Goal: Task Accomplishment & Management: Manage account settings

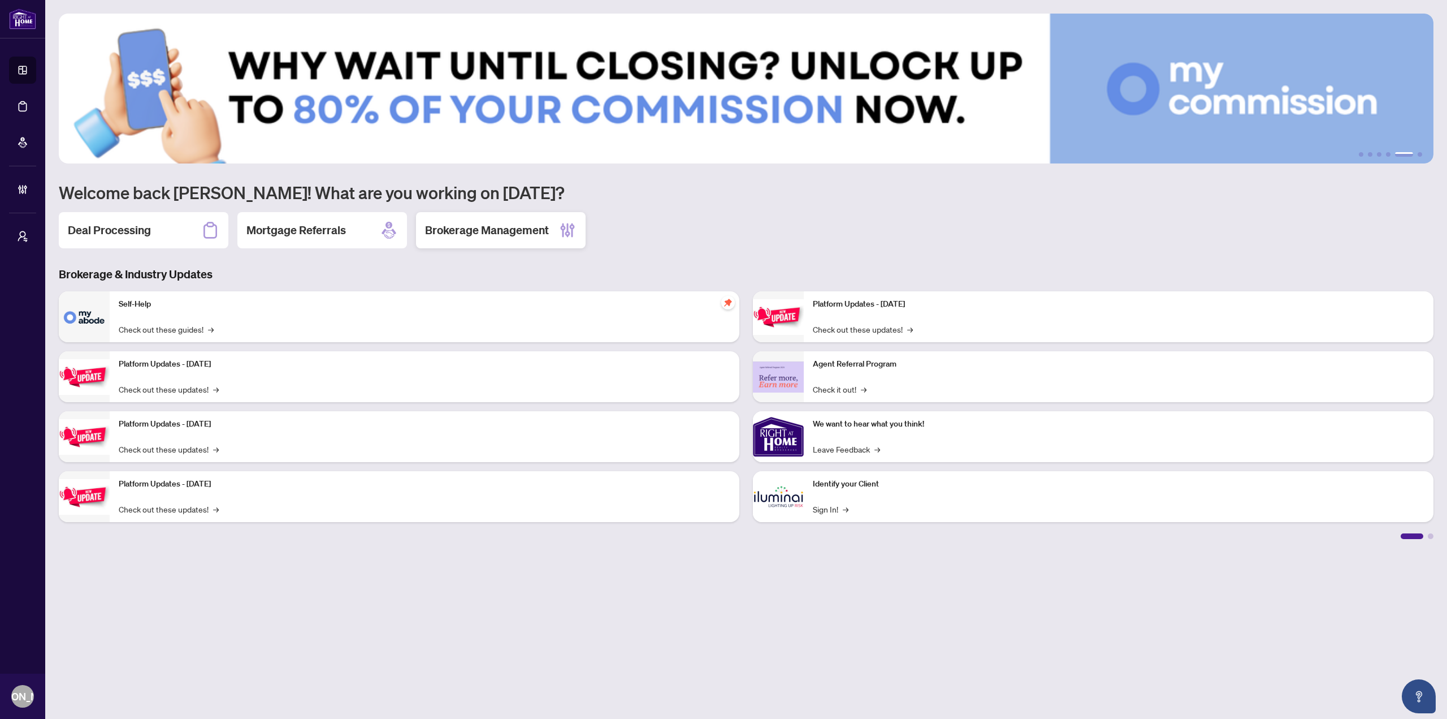
click at [452, 224] on h2 "Brokerage Management" at bounding box center [487, 230] width 124 height 16
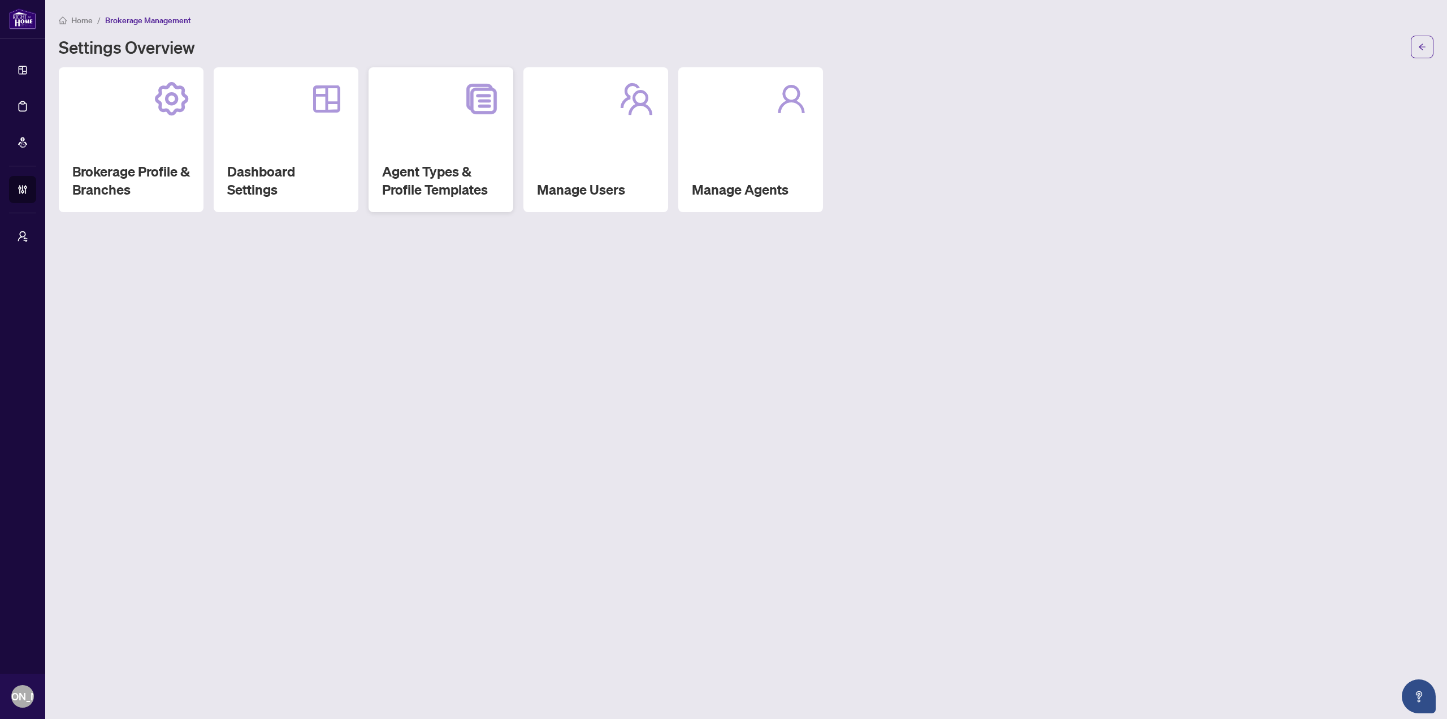
click at [461, 165] on h2 "Agent Types & Profile Templates" at bounding box center [441, 180] width 118 height 36
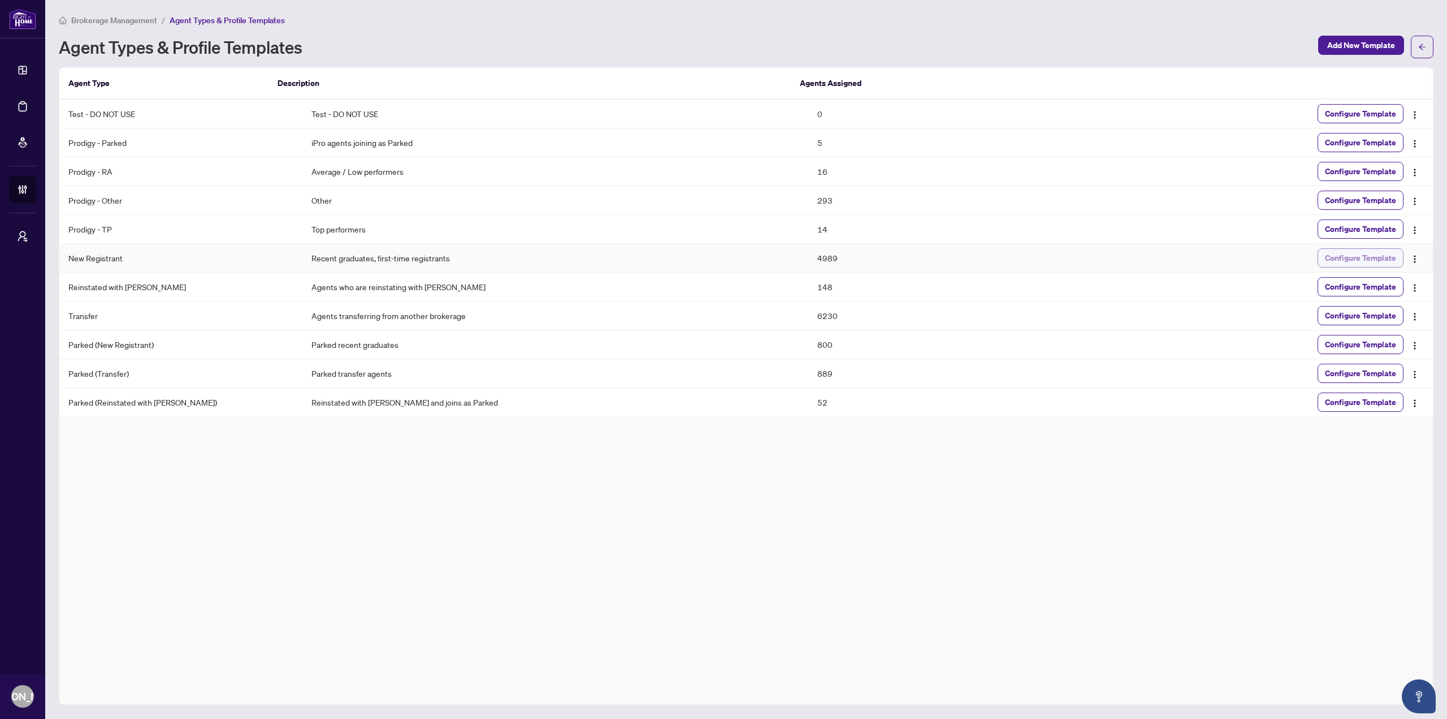
click at [1331, 261] on span "Configure Template" at bounding box center [1360, 258] width 71 height 18
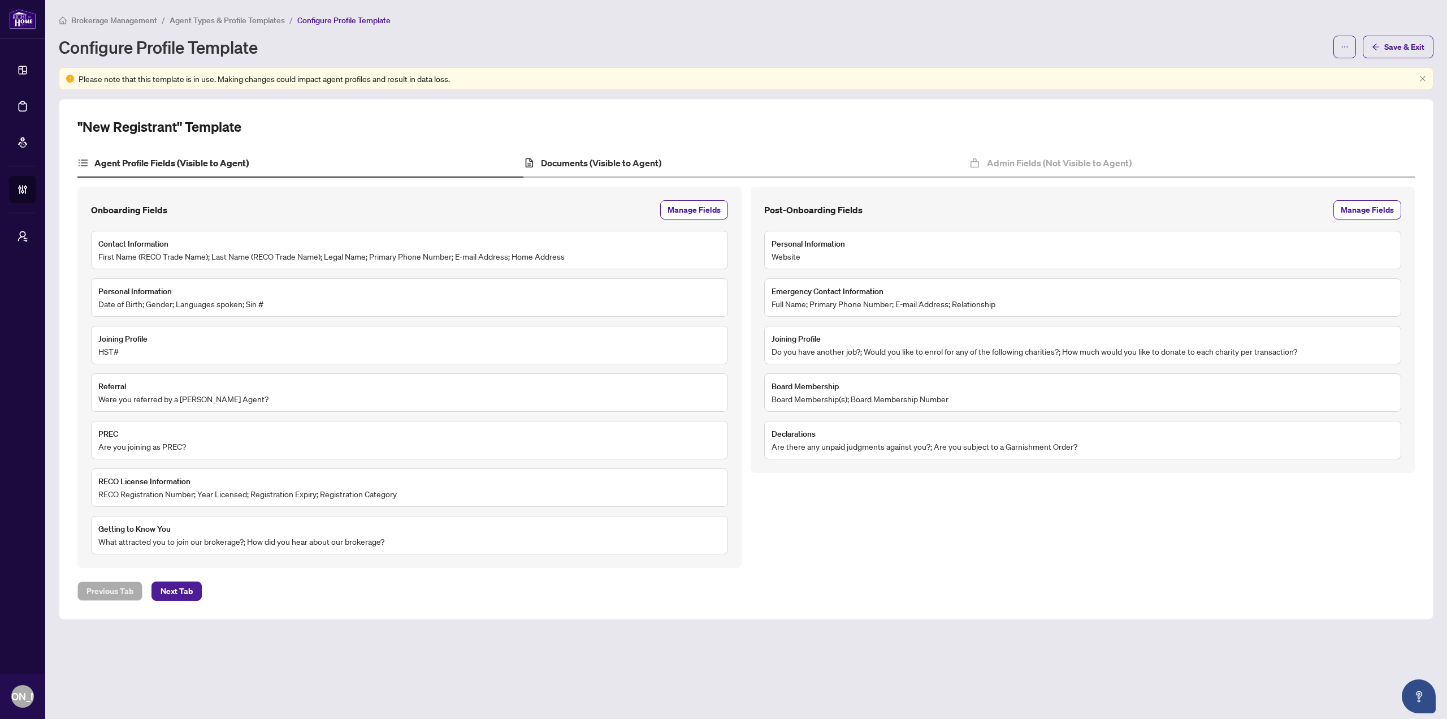
click at [628, 155] on div "Documents (Visible to Agent)" at bounding box center [747, 163] width 446 height 28
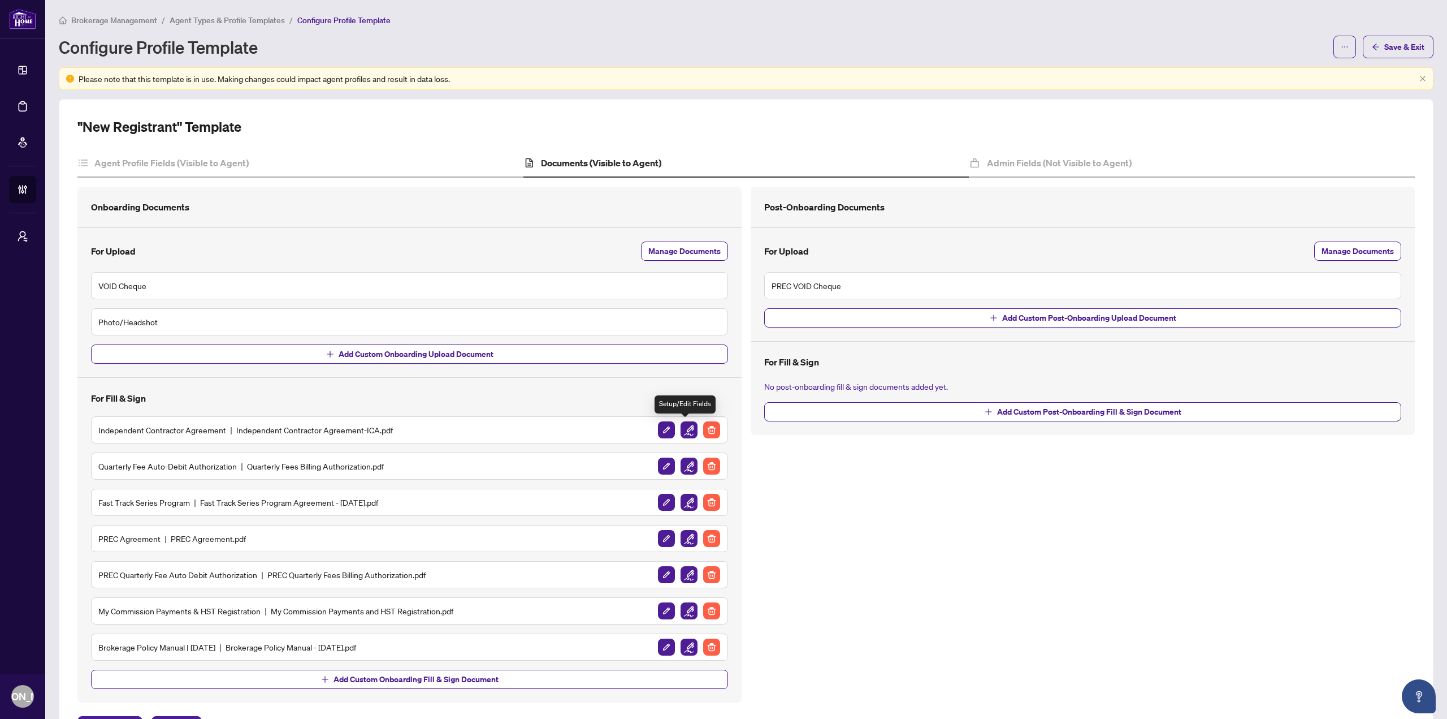
click at [685, 424] on img "button" at bounding box center [689, 429] width 17 height 17
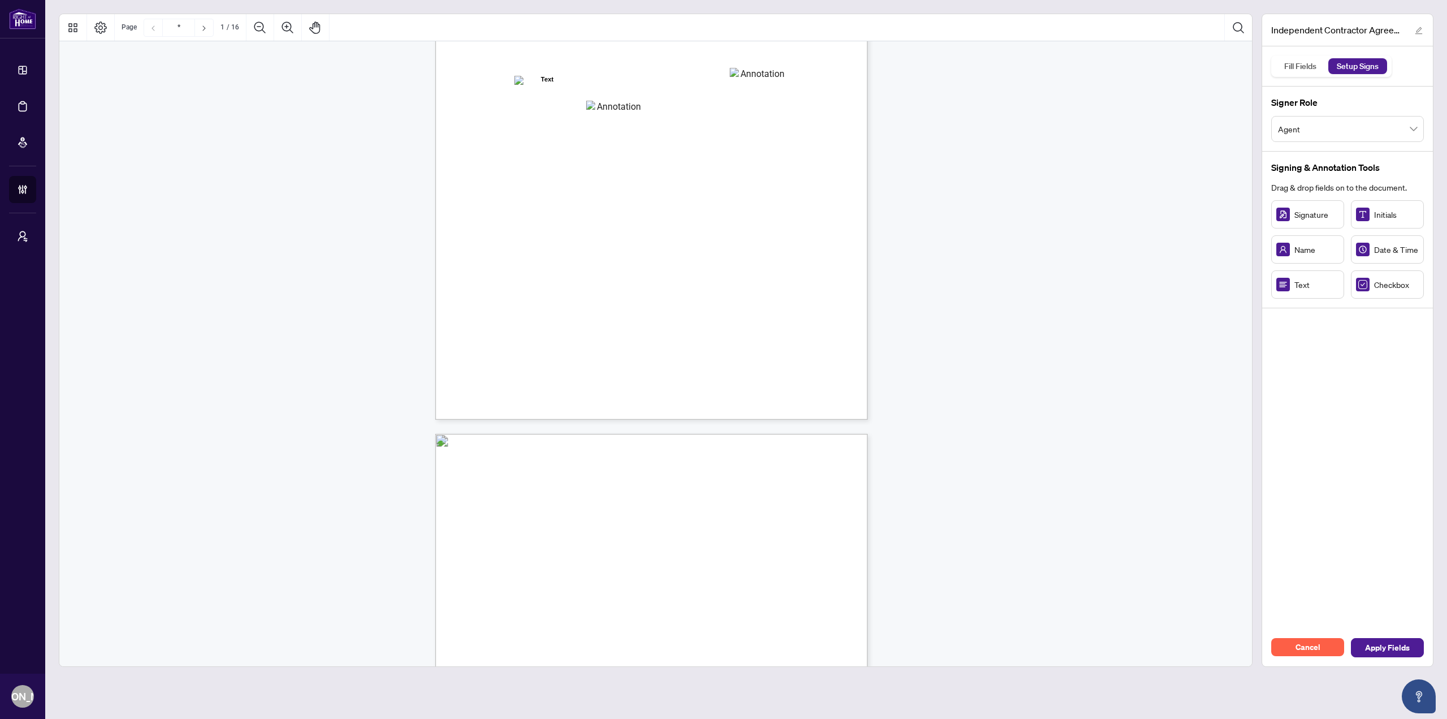
scroll to position [81, 0]
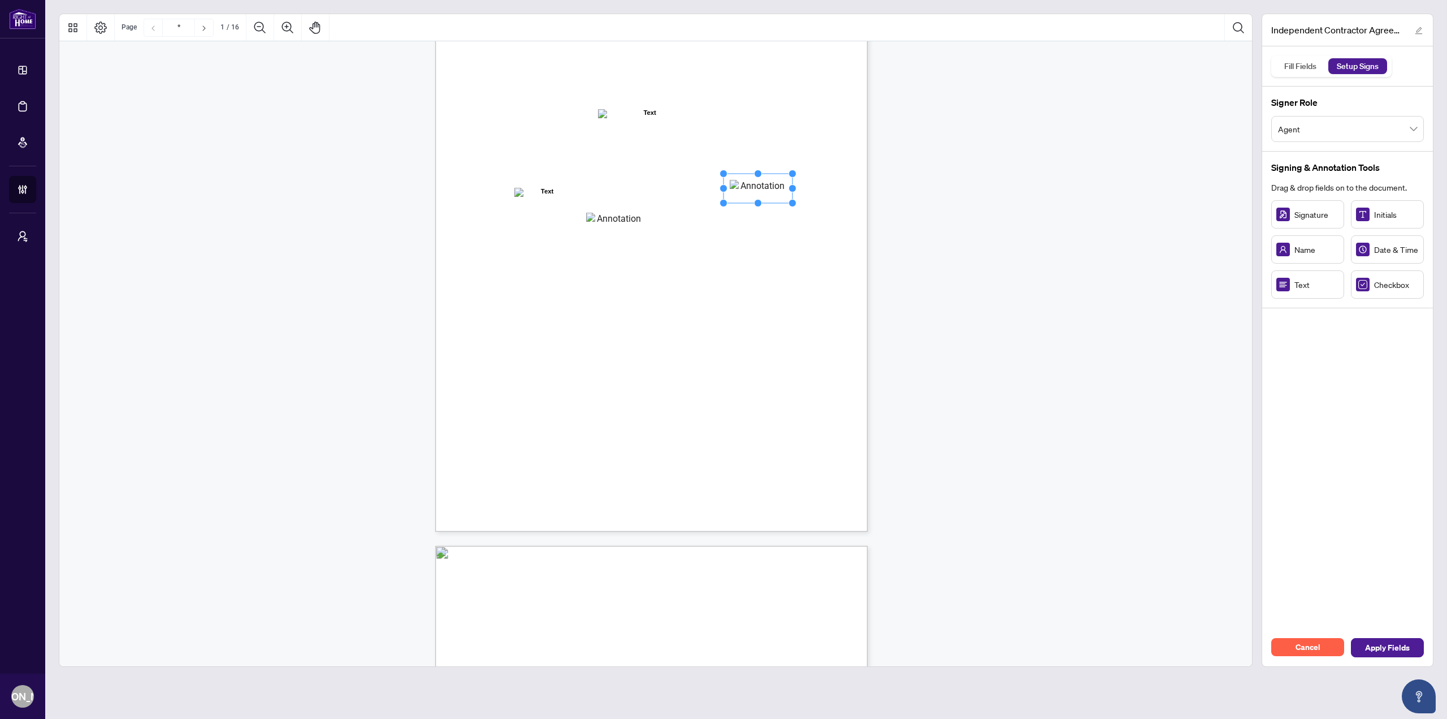
click at [764, 240] on div "INDEPENDENT CONTRACTOR AGREEMENT THIS AGREEMENT is made as of (the “Effective D…" at bounding box center [705, 322] width 541 height 700
drag, startPoint x: 816, startPoint y: 235, endPoint x: 809, endPoint y: 211, distance: 24.9
drag, startPoint x: 809, startPoint y: 211, endPoint x: 764, endPoint y: 213, distance: 44.7
click at [764, 213] on rect "Page 1" at bounding box center [757, 207] width 69 height 29
click at [589, 202] on span "the “Contractor” "you” or “your")" at bounding box center [539, 205] width 101 height 10
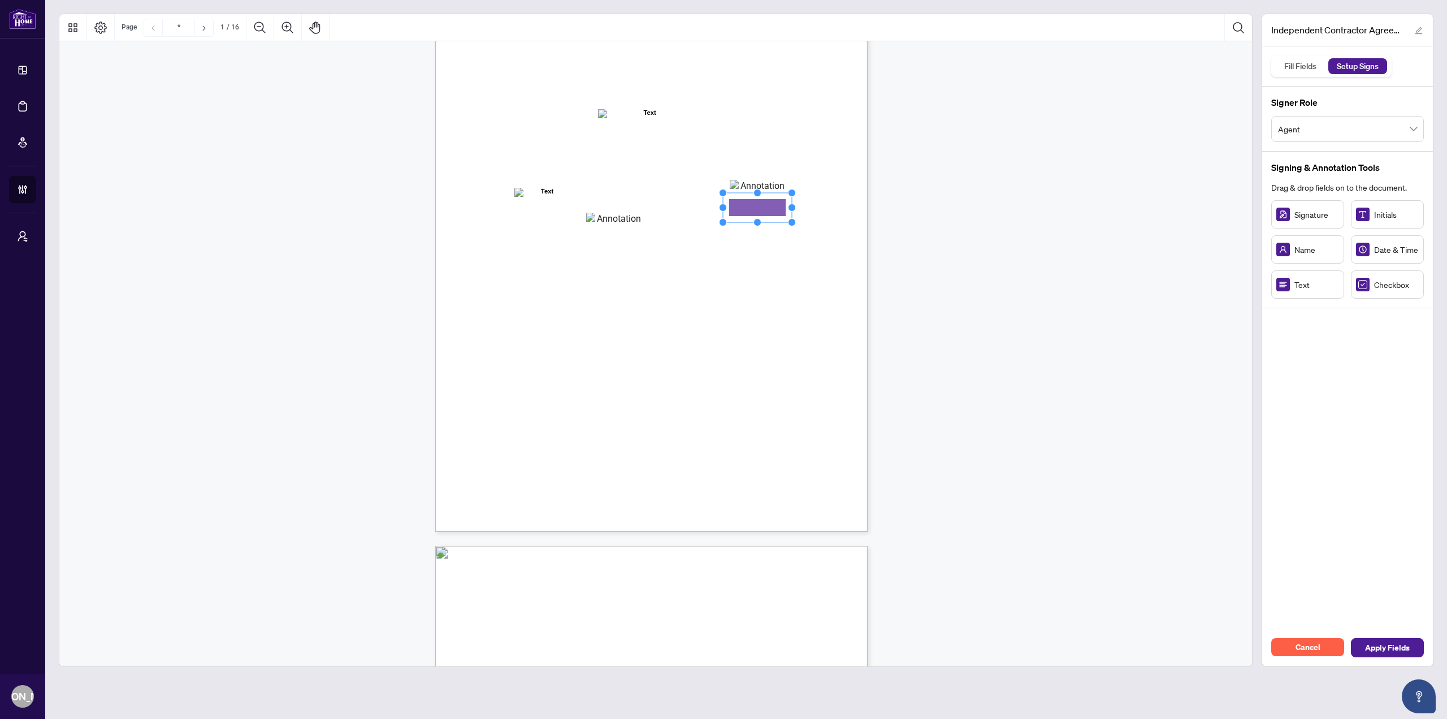
click at [745, 269] on span "Council of Ontario (RECO) (the “Broker Authority”), owns and or operates the De…" at bounding box center [630, 266] width 286 height 10
click at [741, 275] on span "facilities, and equipment required to conduct a real estate brokerage busines" at bounding box center [613, 277] width 255 height 10
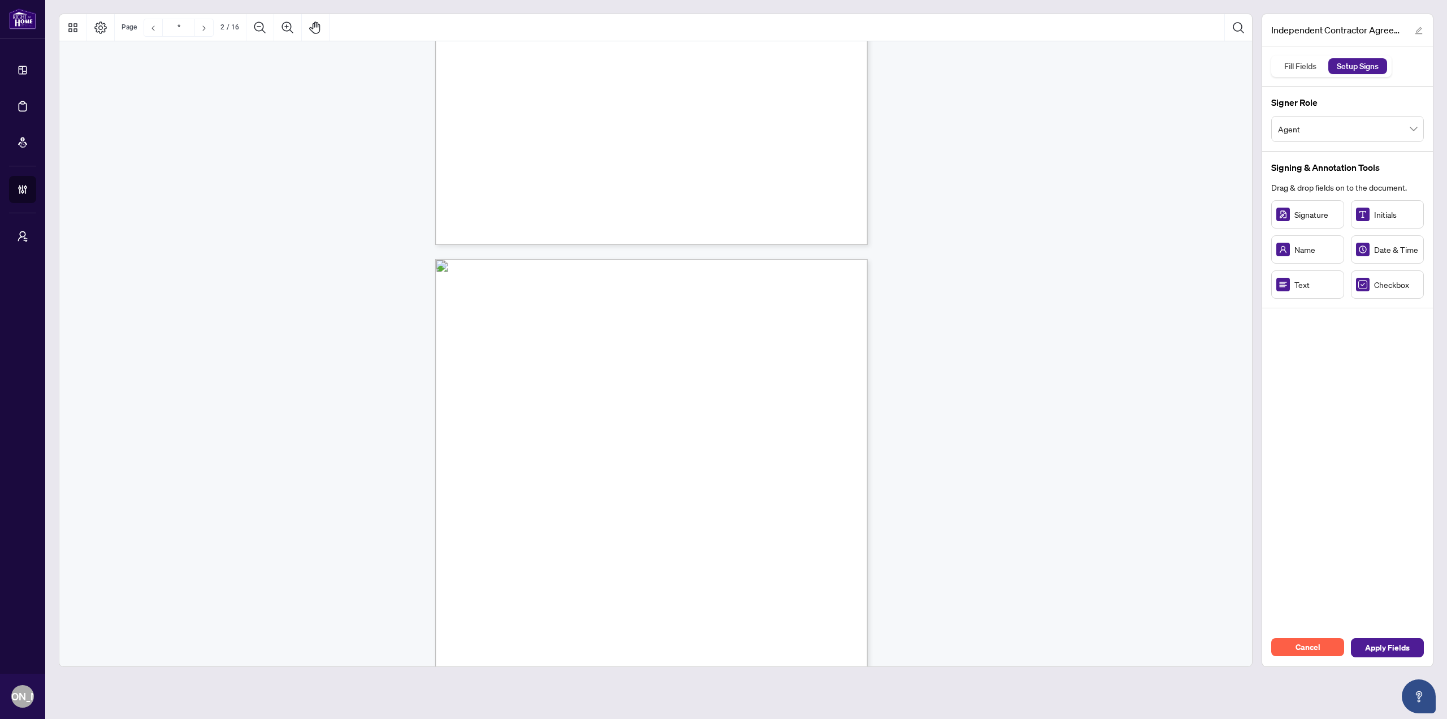
scroll to position [179, 0]
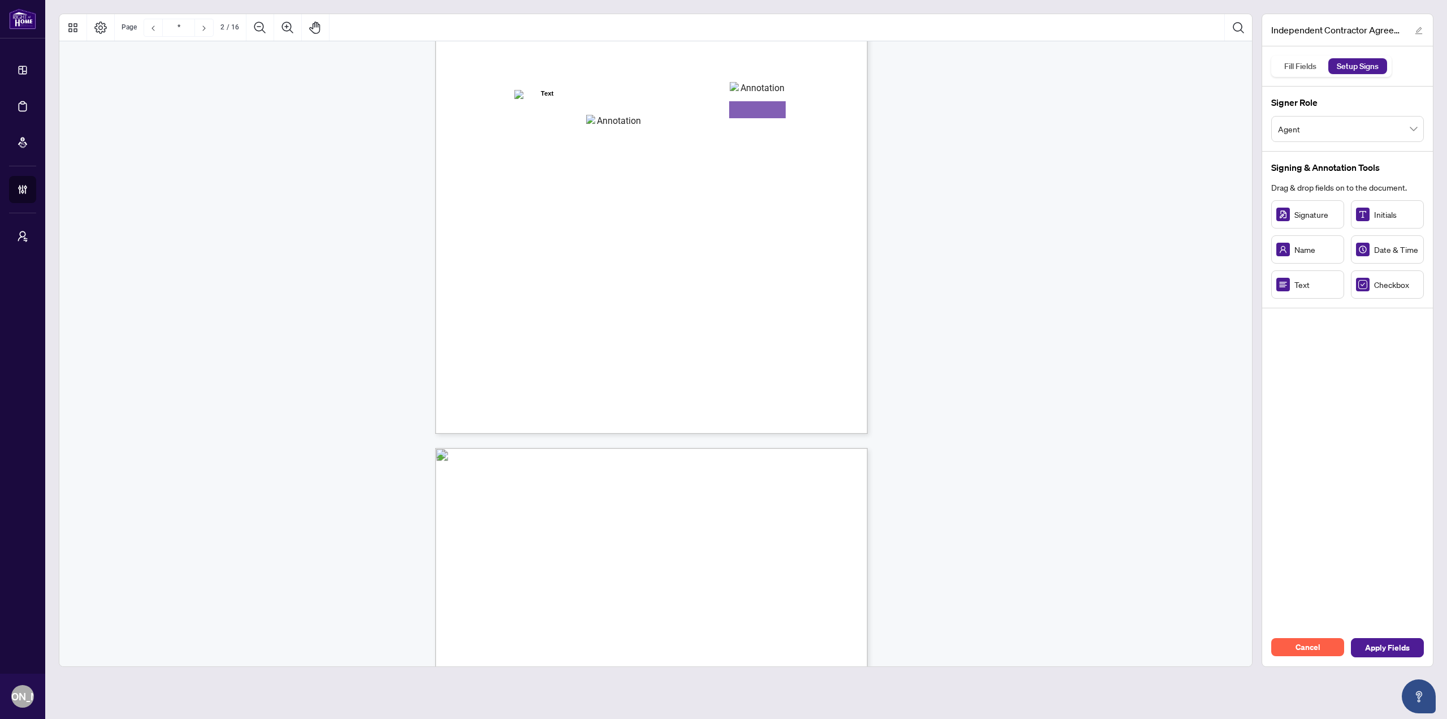
type input "*"
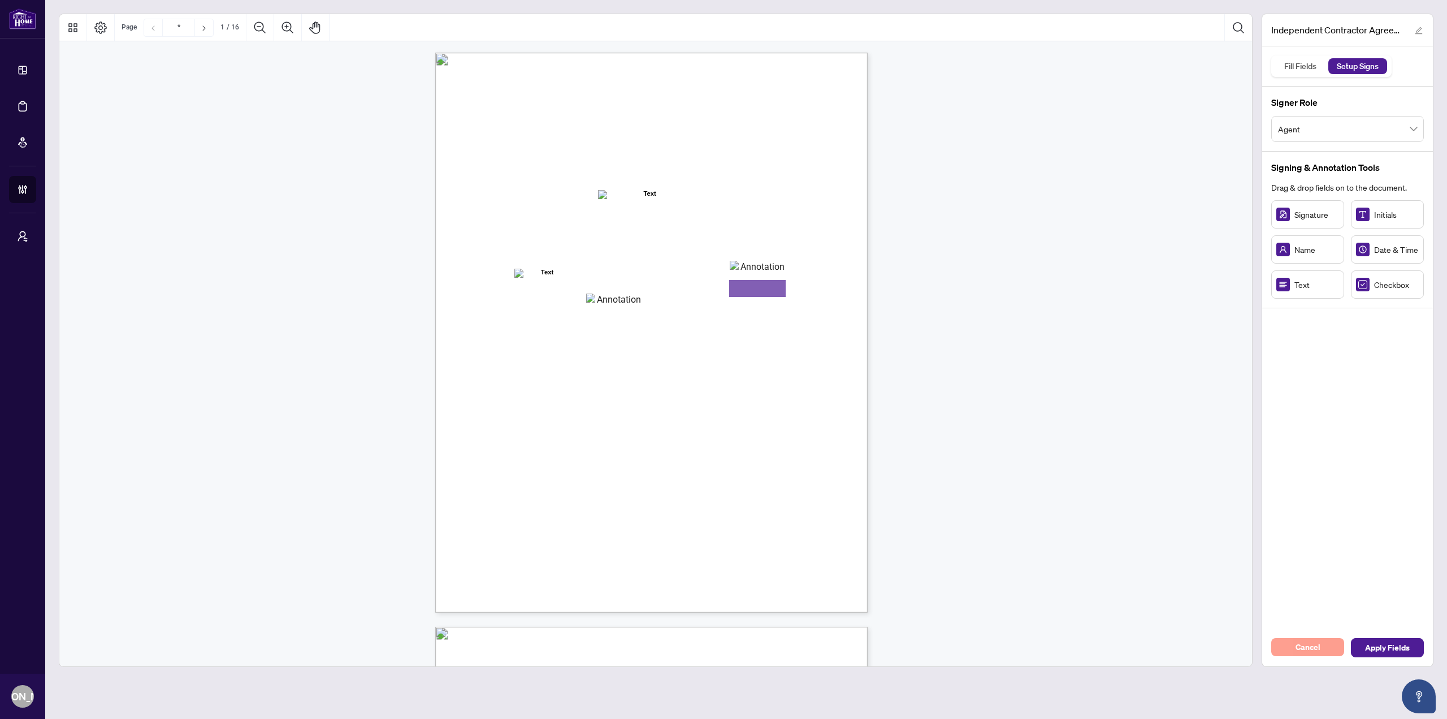
click at [1321, 642] on button "Cancel" at bounding box center [1308, 647] width 73 height 18
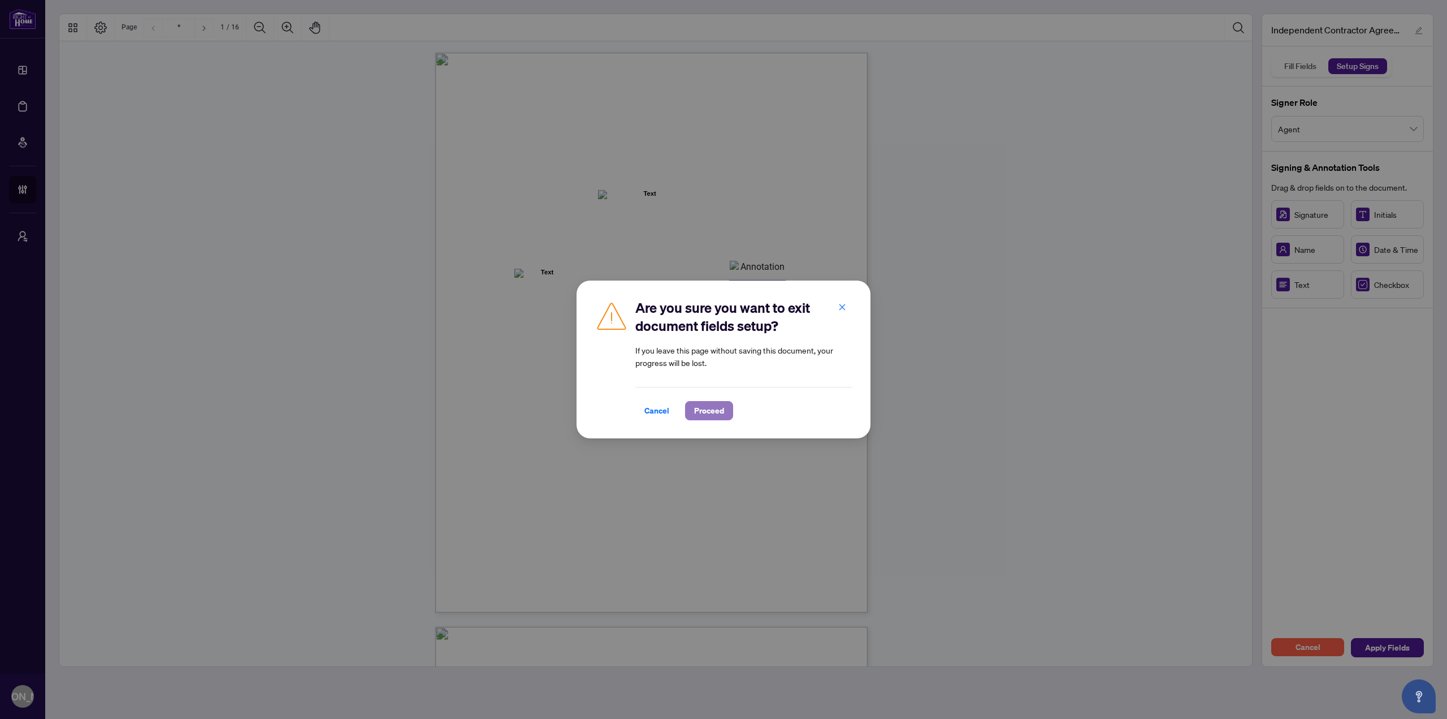
click at [718, 408] on span "Proceed" at bounding box center [709, 410] width 30 height 18
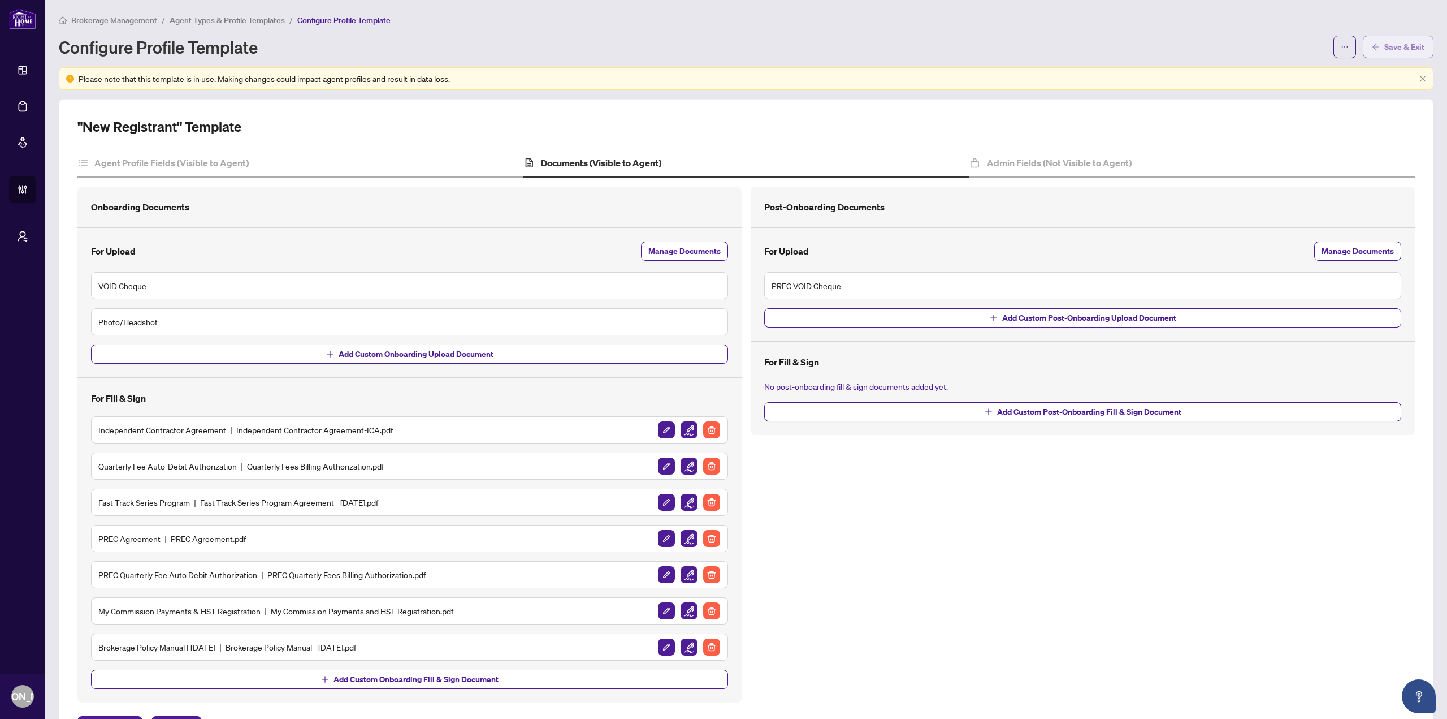
click at [1397, 41] on span "Save & Exit" at bounding box center [1405, 47] width 40 height 18
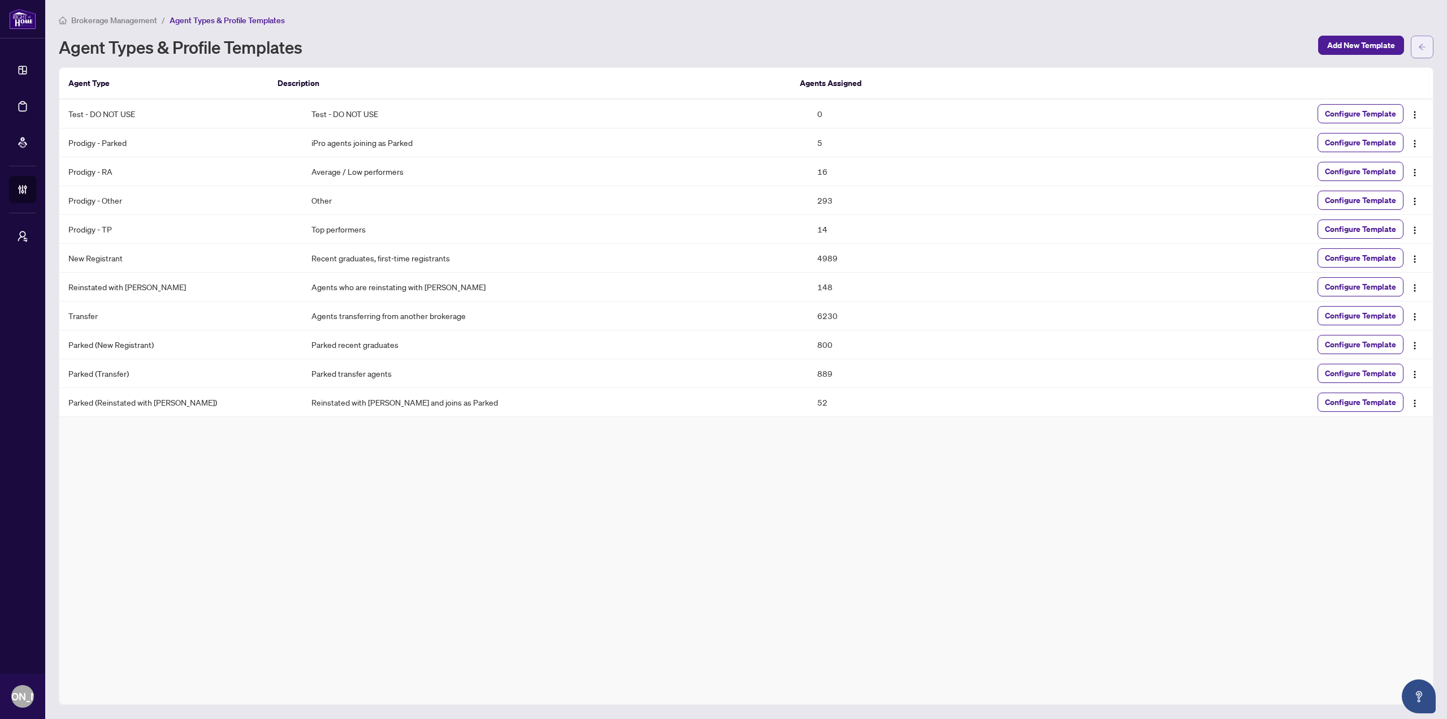
click at [1428, 49] on button "button" at bounding box center [1422, 47] width 23 height 23
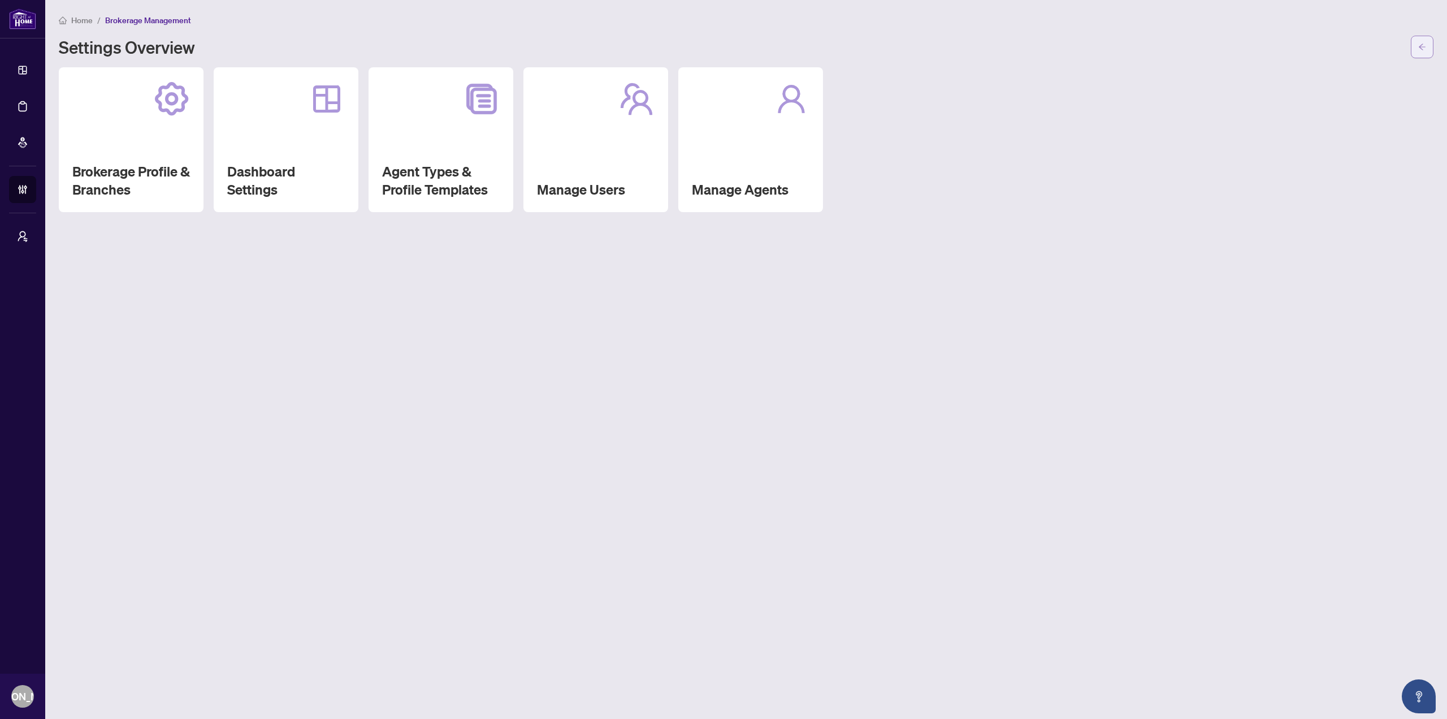
click at [1415, 44] on button "button" at bounding box center [1422, 47] width 23 height 23
